Goal: Check status: Check status

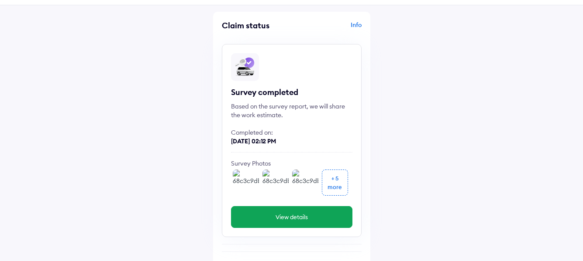
scroll to position [44, 0]
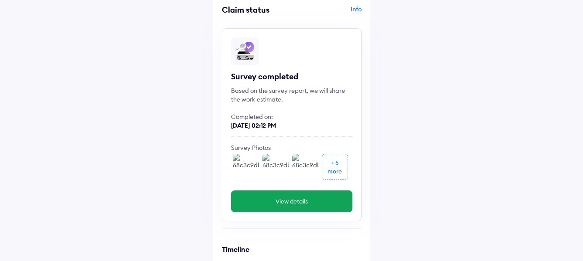
click at [246, 164] on img at bounding box center [246, 167] width 26 height 26
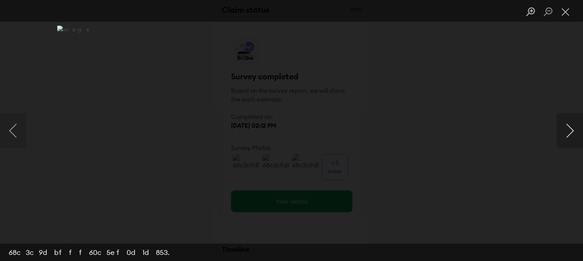
click at [565, 131] on button "Next image" at bounding box center [570, 130] width 26 height 35
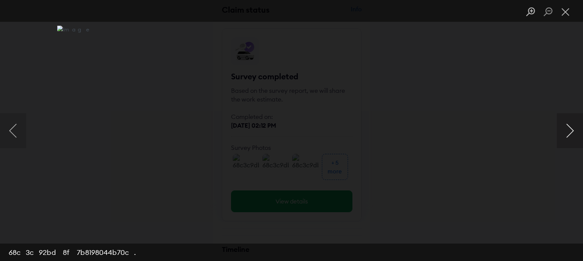
click at [565, 131] on button "Next image" at bounding box center [570, 130] width 26 height 35
click at [566, 10] on button "Close lightbox" at bounding box center [565, 11] width 17 height 15
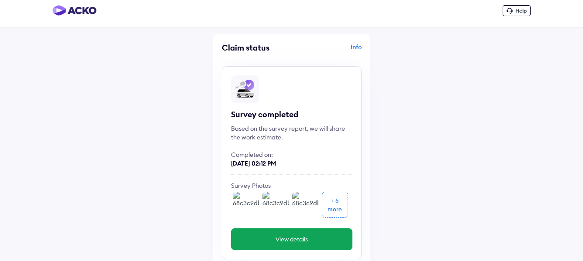
scroll to position [0, 0]
